Goal: Task Accomplishment & Management: Use online tool/utility

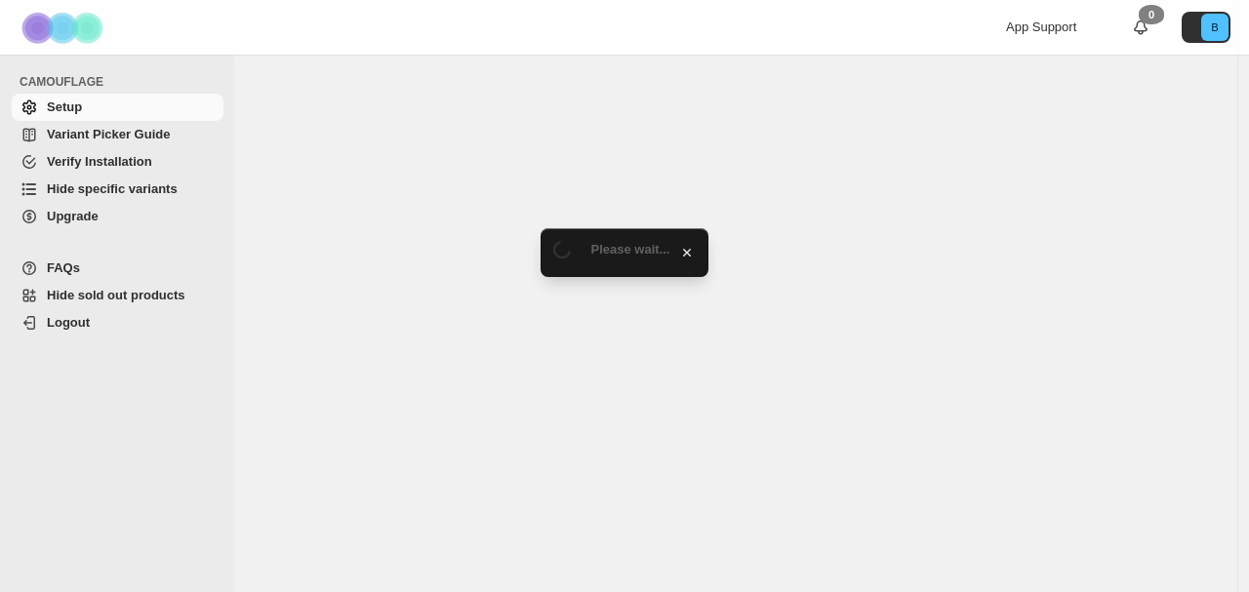
select select "**********"
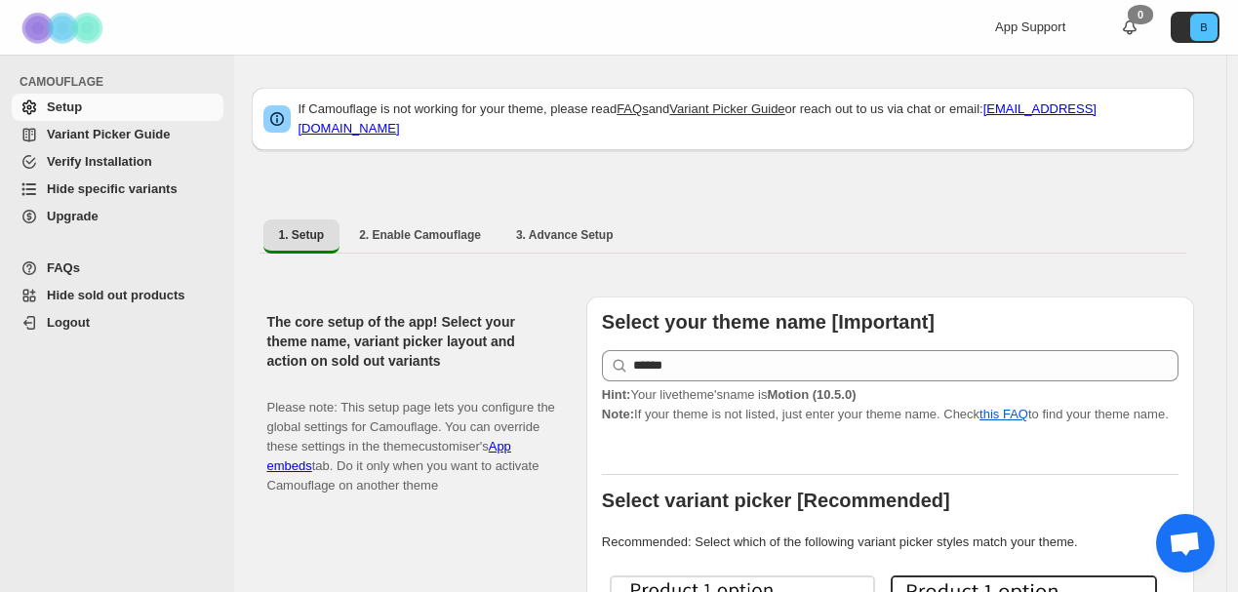
click at [124, 301] on span "Hide sold out products" at bounding box center [116, 295] width 139 height 15
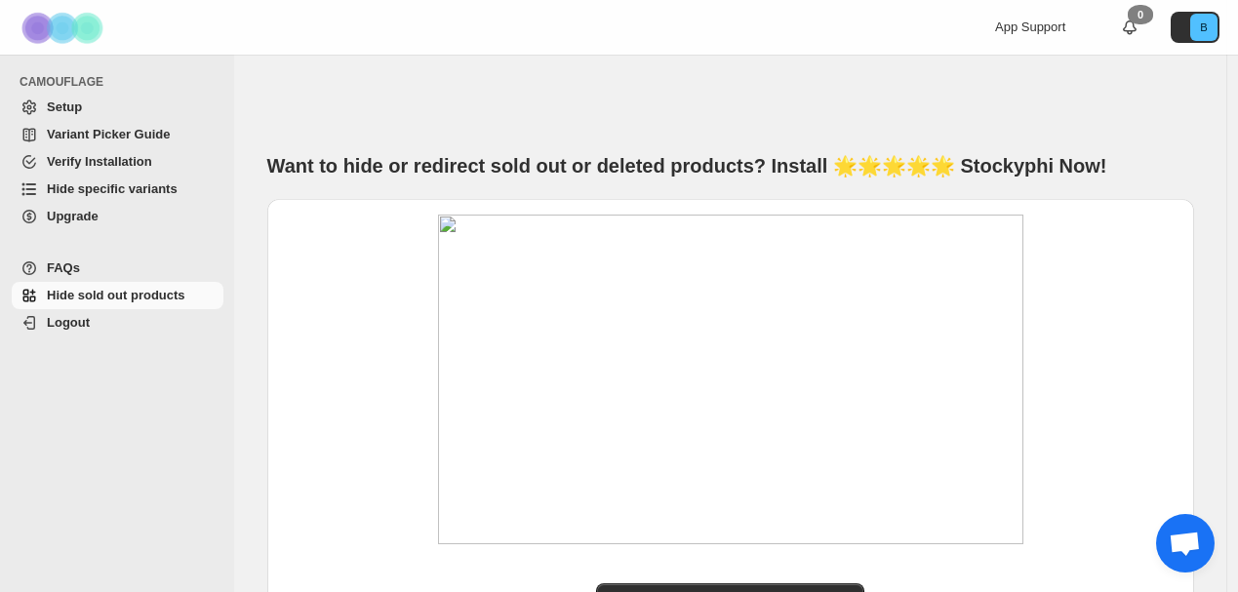
click at [112, 181] on span "Hide specific variants" at bounding box center [112, 188] width 131 height 15
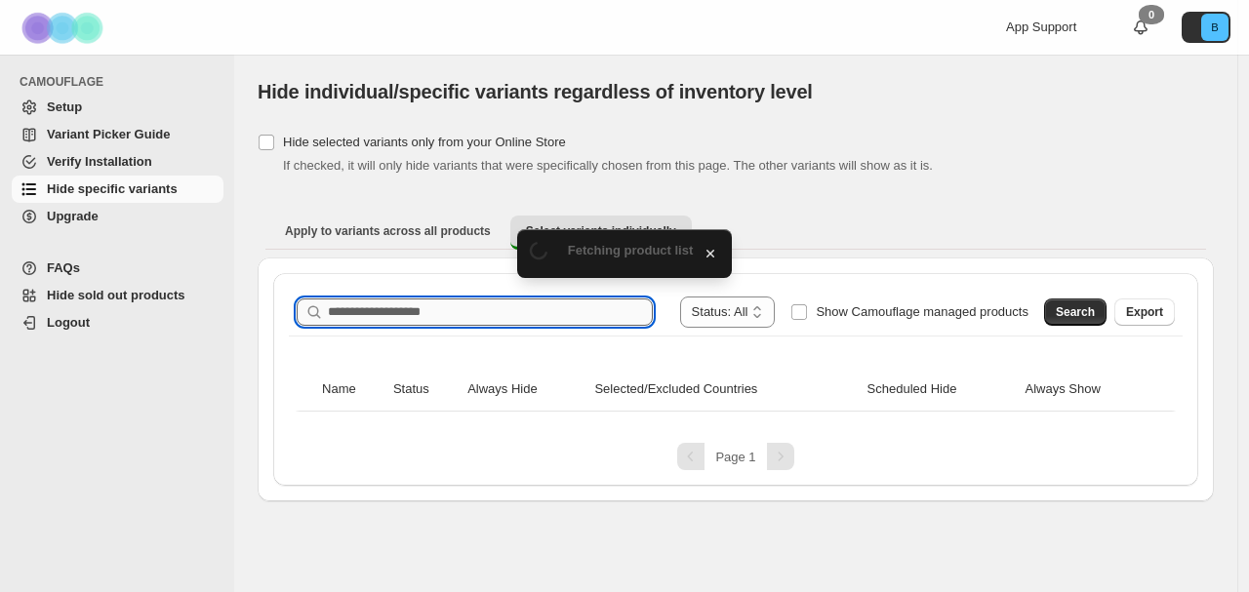
click at [401, 308] on input "Search product name" at bounding box center [490, 312] width 325 height 27
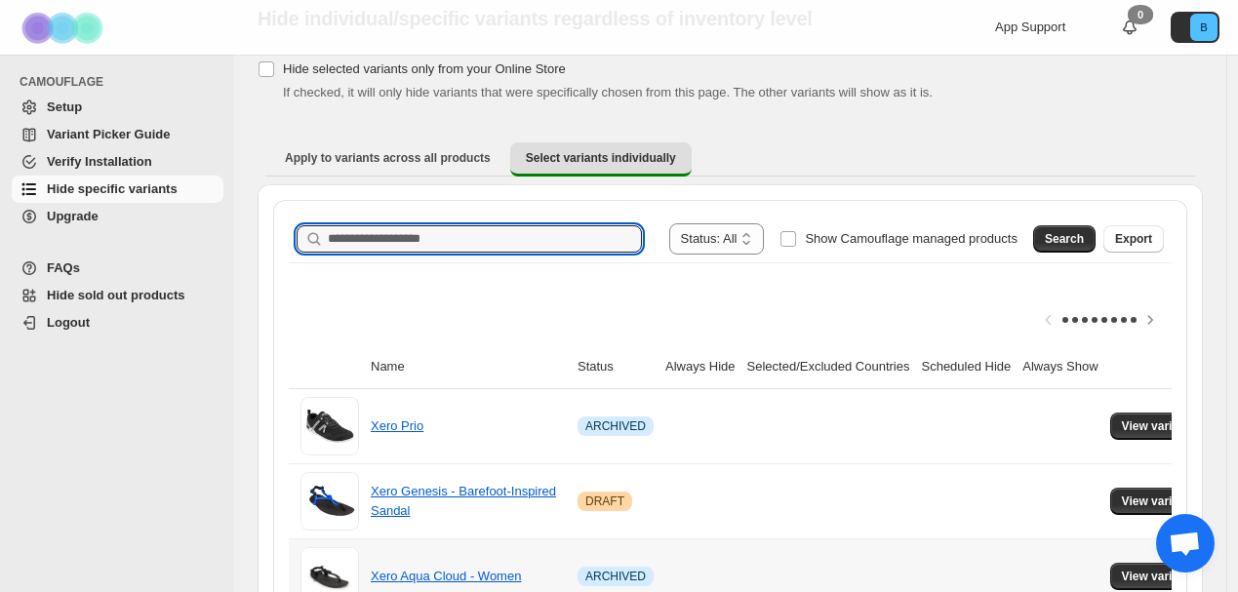
scroll to position [15, 0]
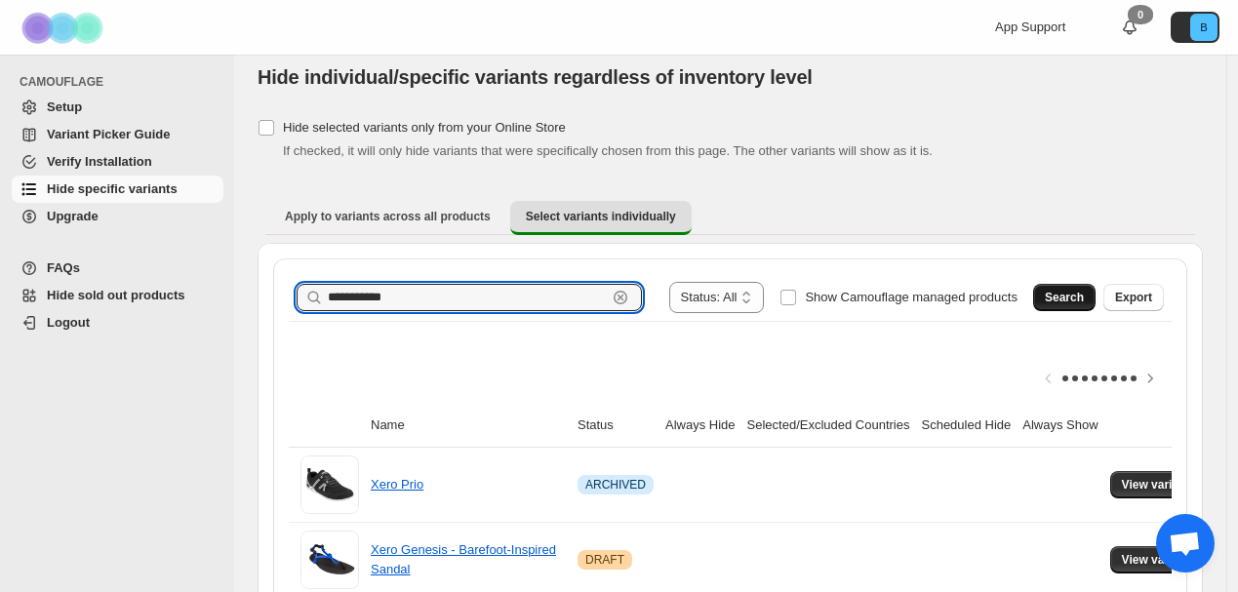
type input "**********"
click at [1096, 293] on button "Search" at bounding box center [1064, 297] width 62 height 27
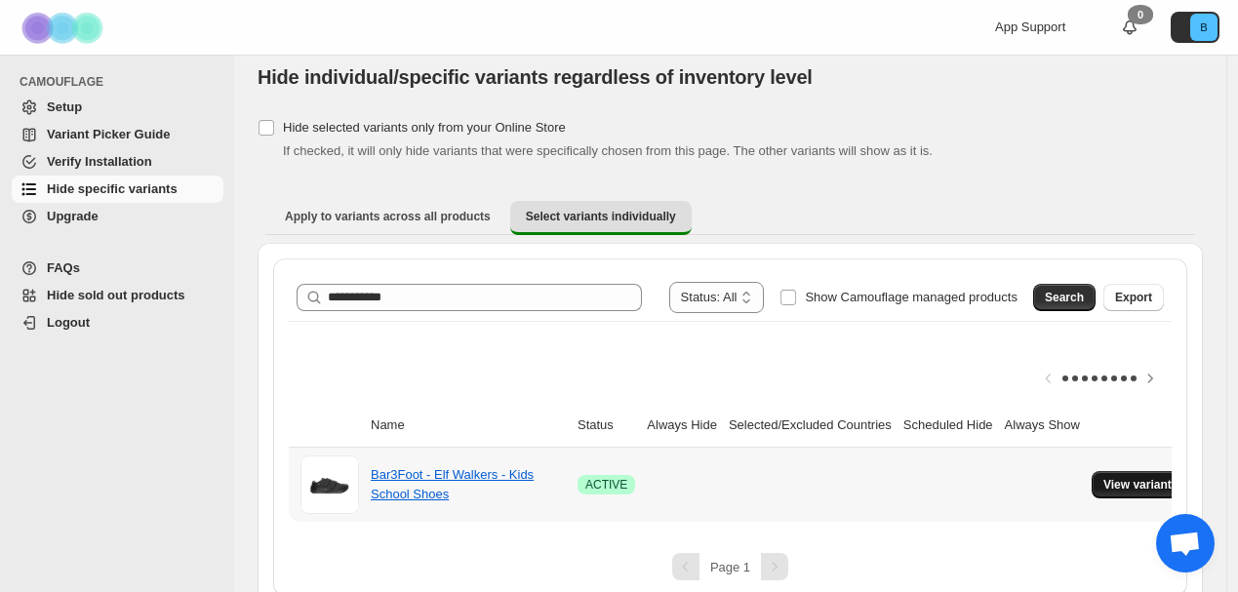
click at [1139, 483] on span "View variants" at bounding box center [1141, 485] width 75 height 16
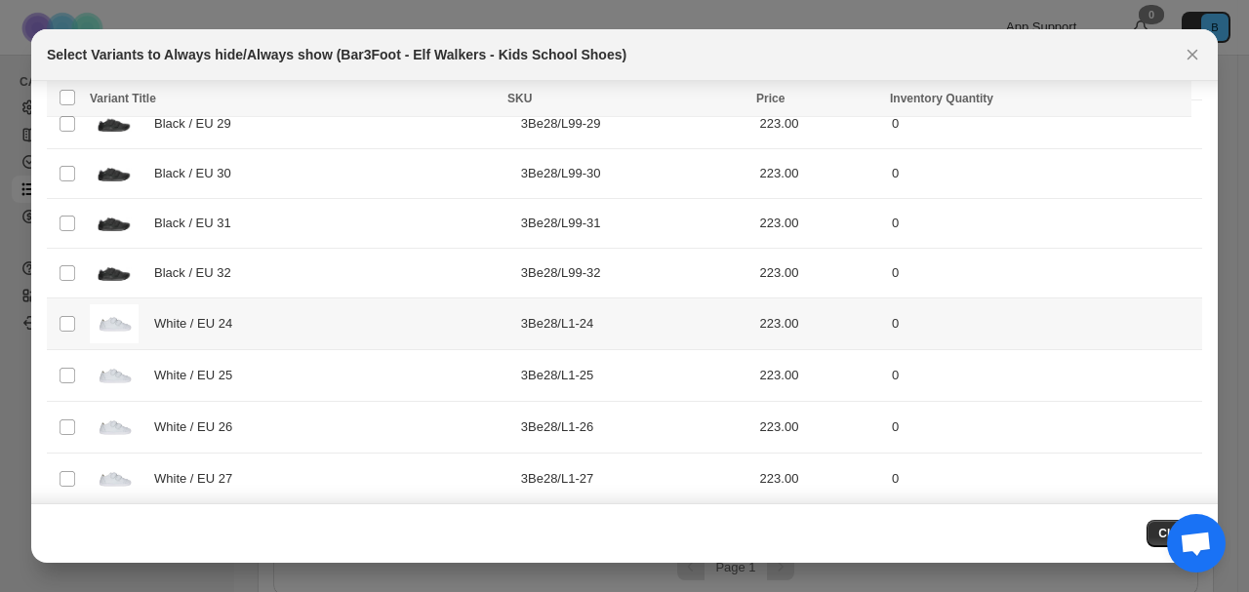
scroll to position [466, 0]
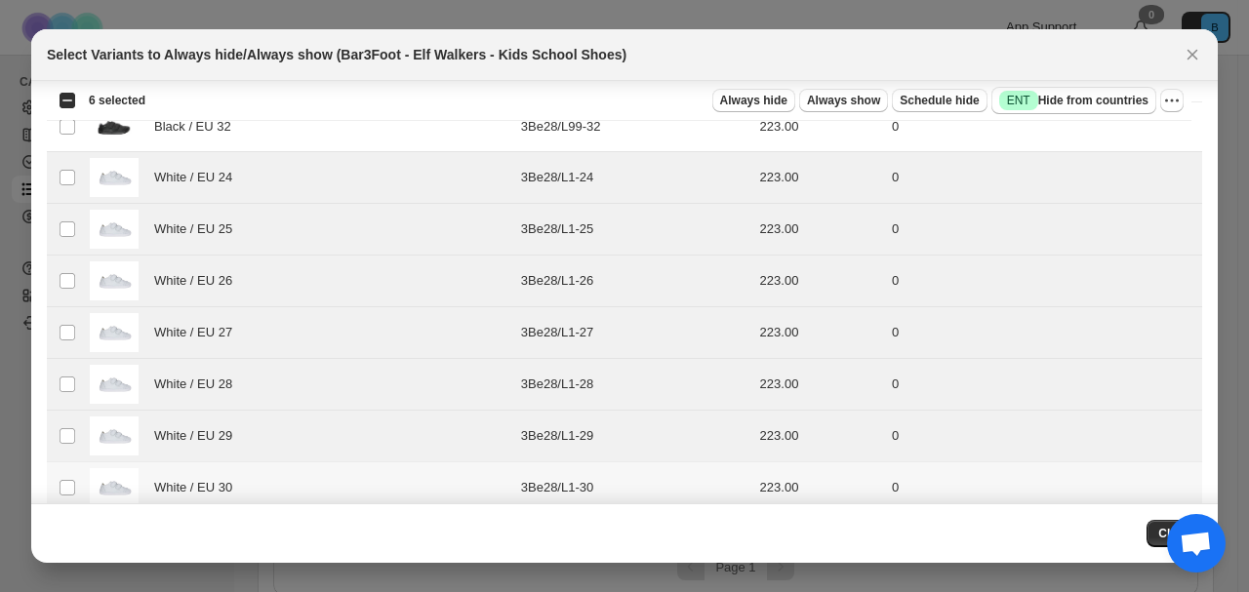
click at [75, 478] on td "Select product variant" at bounding box center [65, 488] width 37 height 52
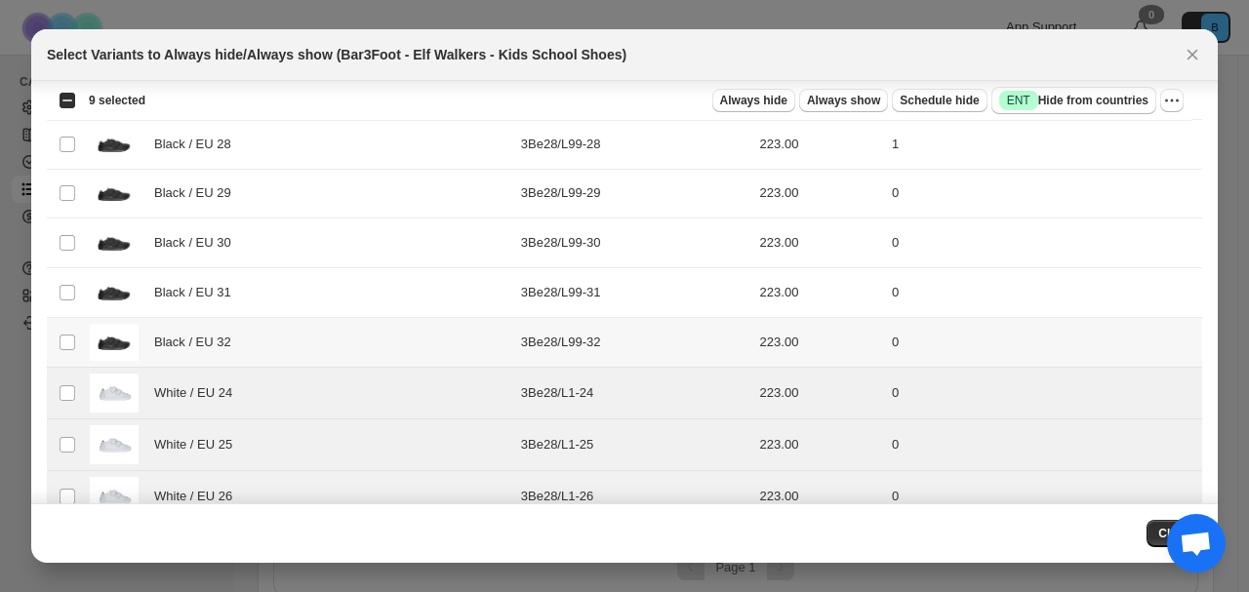
scroll to position [237, 0]
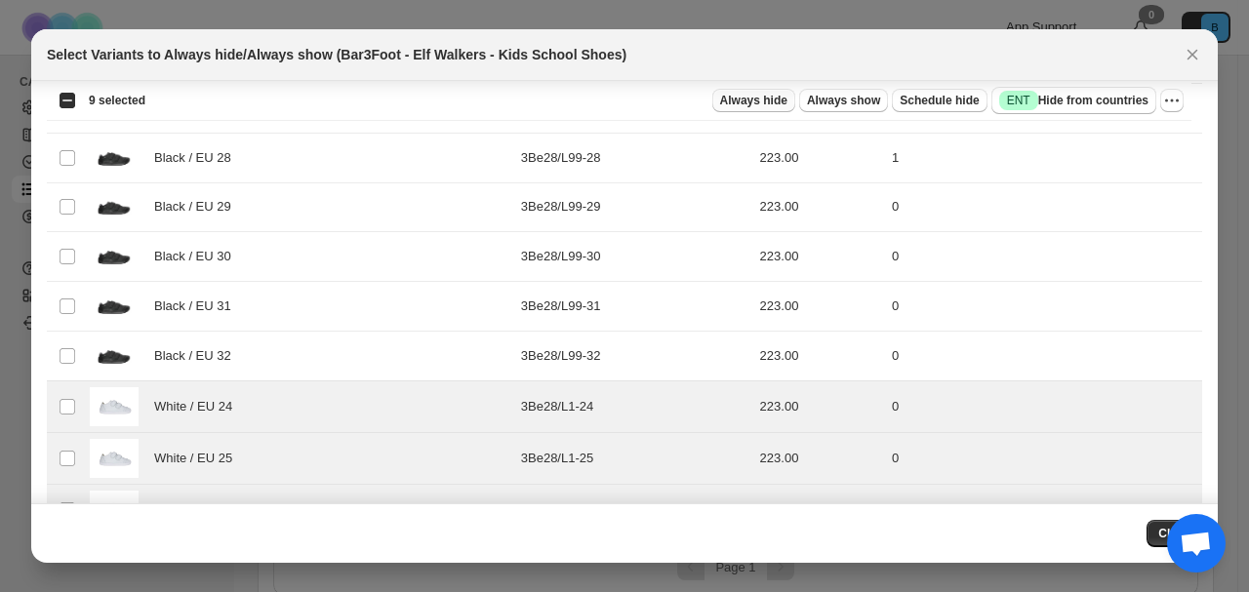
click at [752, 105] on span "Always hide" at bounding box center [753, 101] width 67 height 16
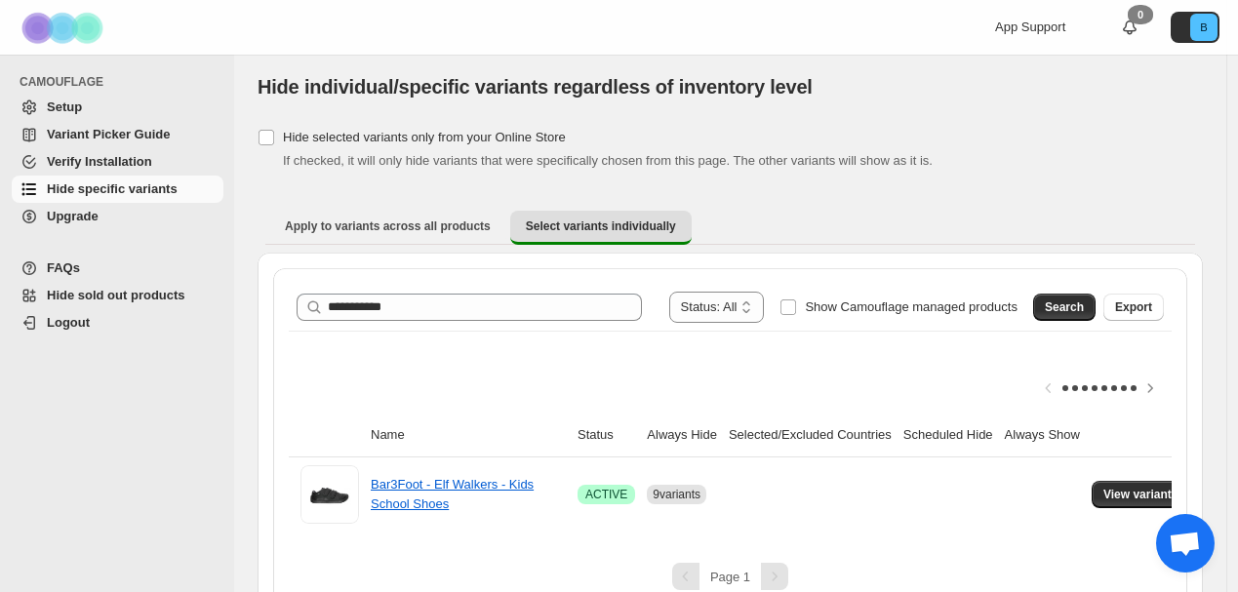
scroll to position [0, 0]
